Goal: Complete application form

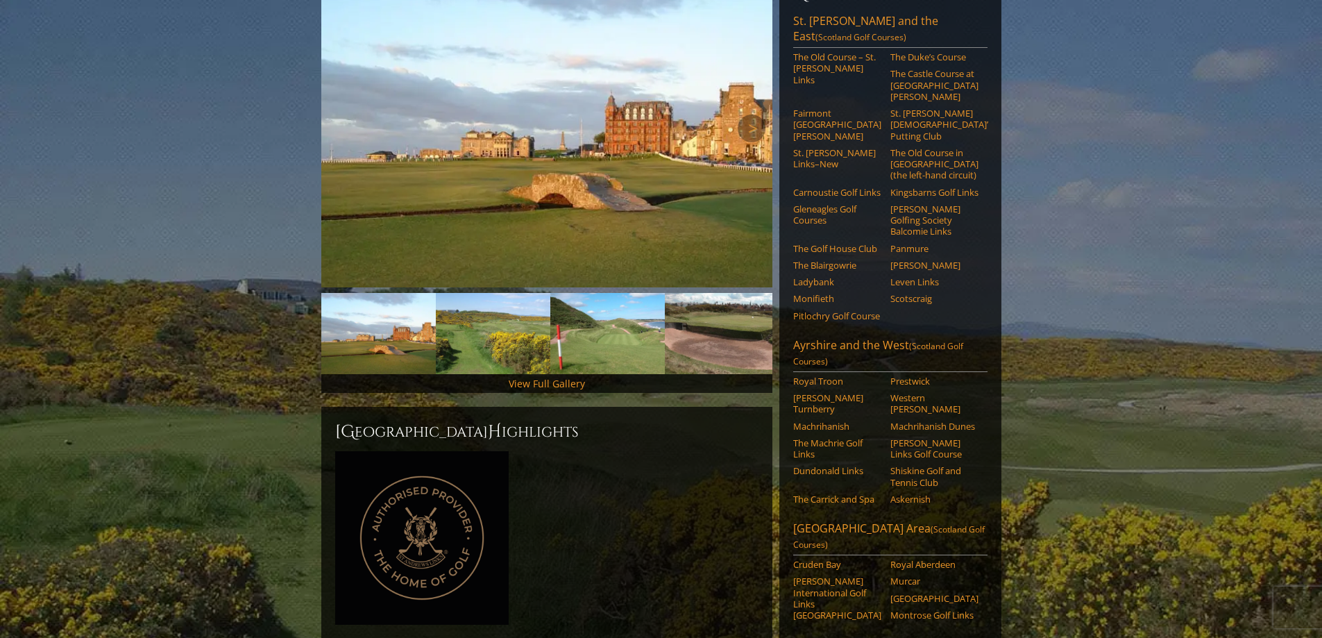
scroll to position [208, 0]
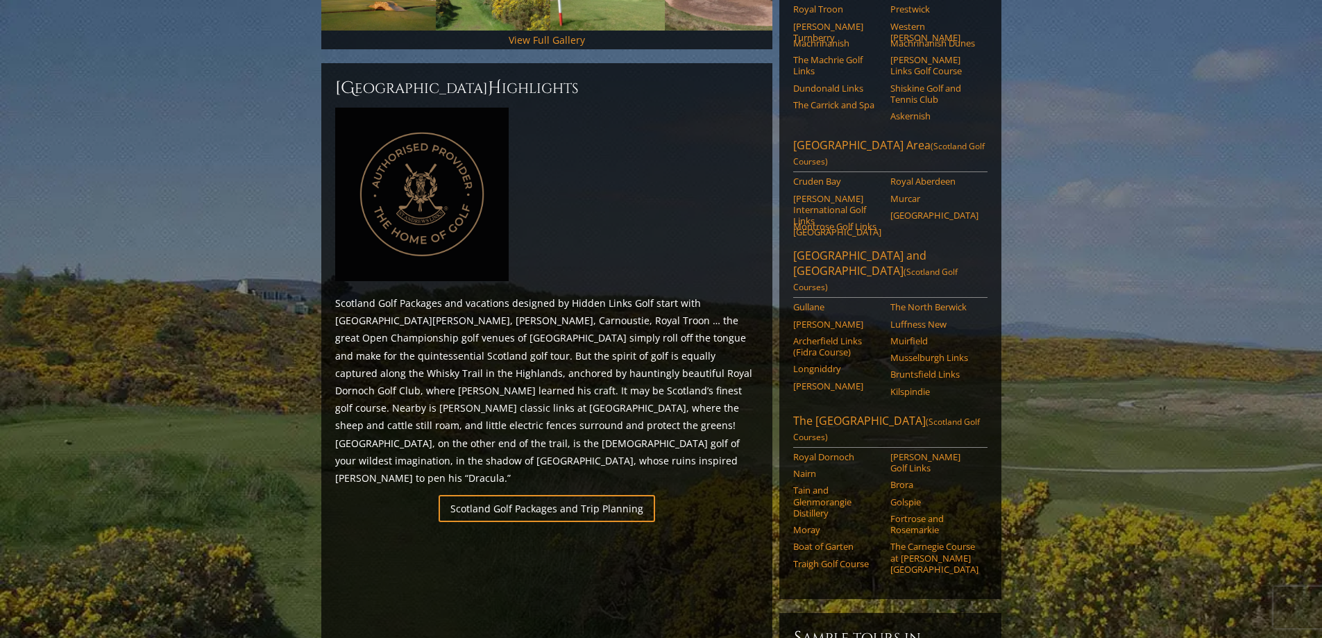
scroll to position [694, 0]
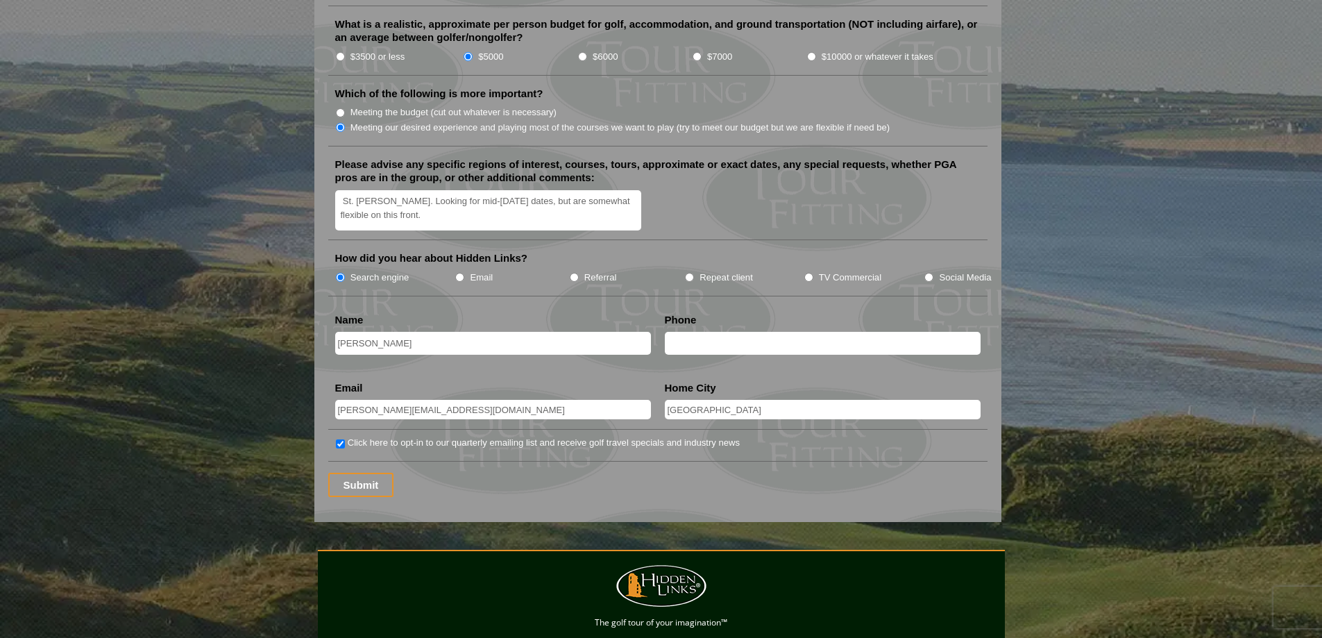
scroll to position [1665, 0]
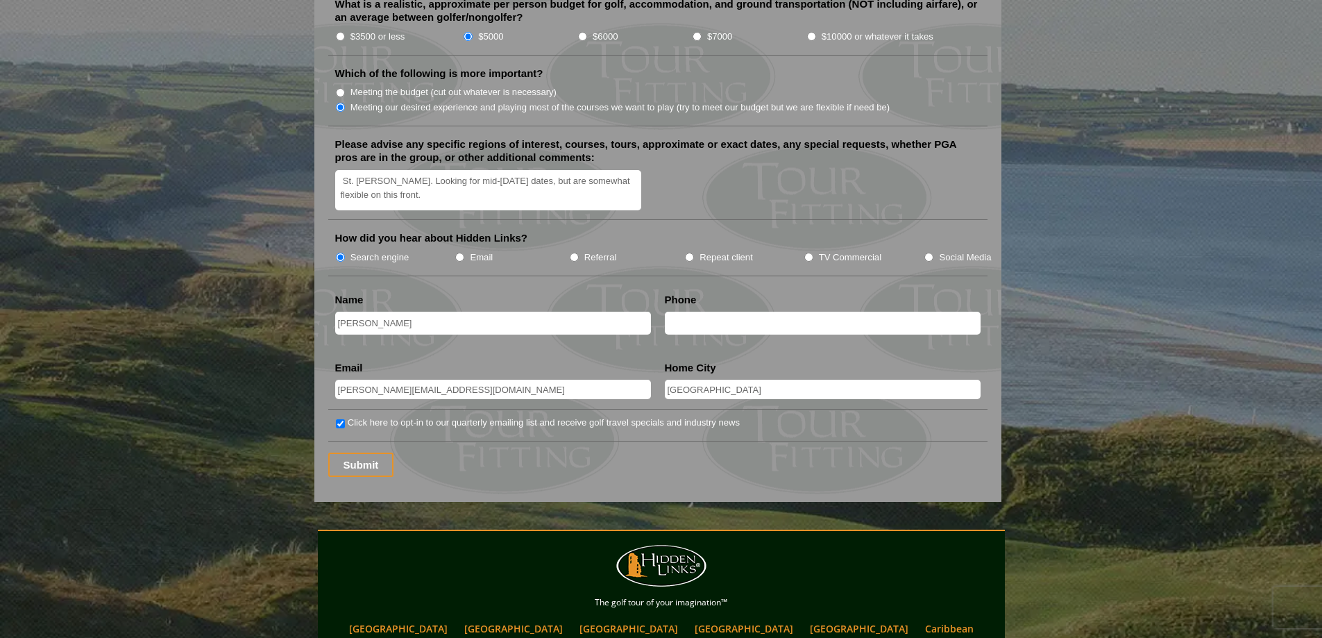
click at [687, 311] on input "text" at bounding box center [823, 322] width 316 height 23
type input "2152000873"
click at [353, 452] on input "Submit" at bounding box center [361, 464] width 66 height 24
